Goal: Task Accomplishment & Management: Complete application form

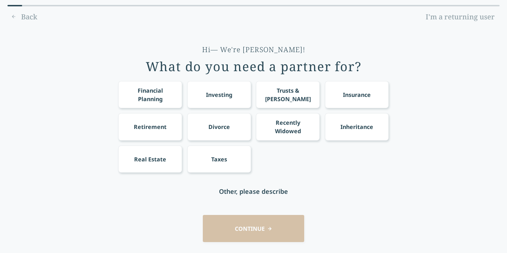
scroll to position [19, 0]
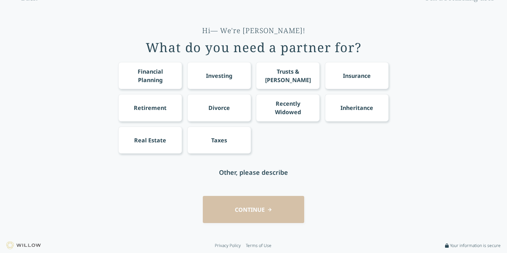
click at [146, 76] on div "Financial Planning" at bounding box center [150, 75] width 51 height 17
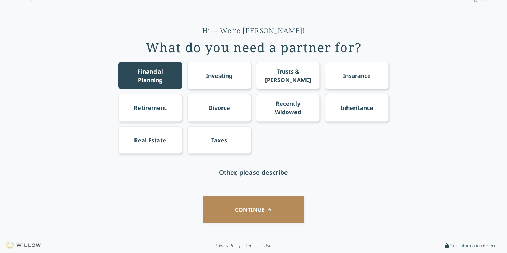
click at [149, 104] on div "Retirement" at bounding box center [150, 108] width 33 height 8
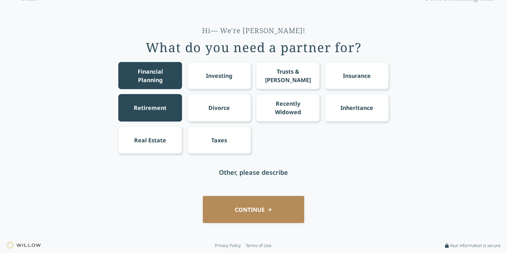
click at [219, 78] on div "Investing" at bounding box center [219, 76] width 26 height 8
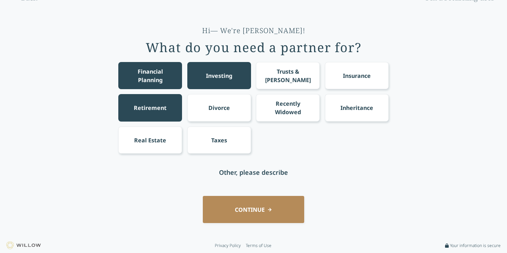
click at [277, 73] on div "Trusts & [PERSON_NAME]" at bounding box center [288, 75] width 51 height 17
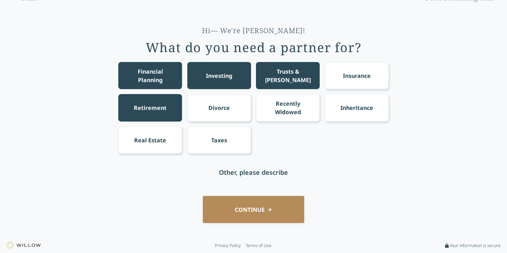
click at [245, 213] on button "CONTINUE" at bounding box center [253, 209] width 101 height 27
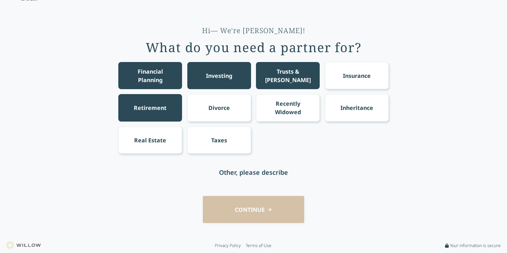
scroll to position [0, 0]
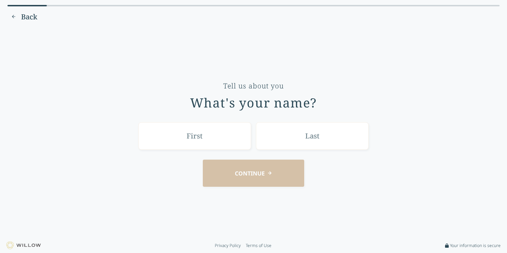
click at [221, 141] on input "text" at bounding box center [194, 135] width 113 height 27
type input "[PERSON_NAME]"
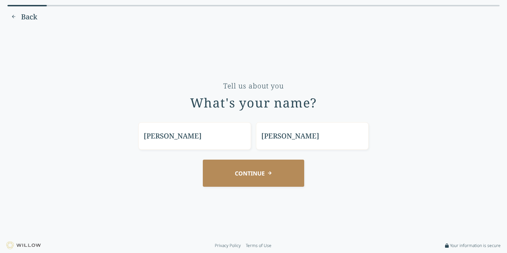
click at [259, 170] on button "CONTINUE" at bounding box center [253, 173] width 101 height 27
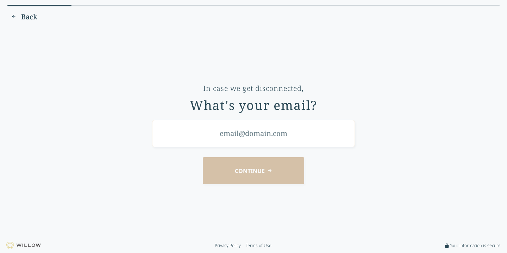
click at [26, 17] on span "Back" at bounding box center [29, 17] width 16 height 10
